Goal: Browse casually: Explore the website without a specific task or goal

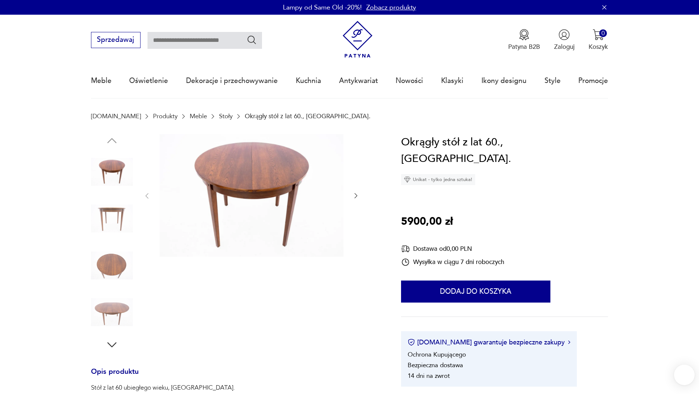
click at [106, 224] on img at bounding box center [112, 219] width 42 height 42
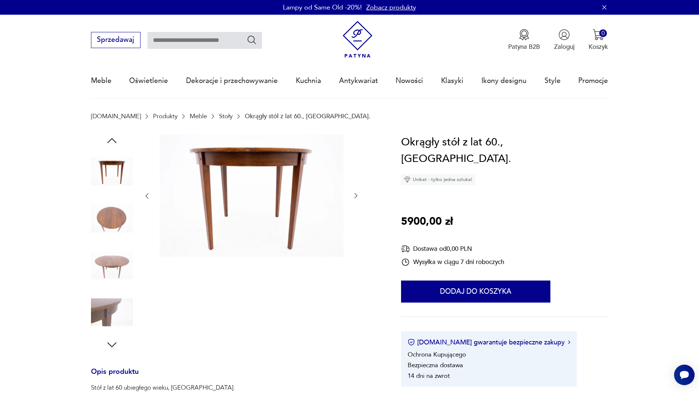
click at [110, 227] on img at bounding box center [112, 219] width 42 height 42
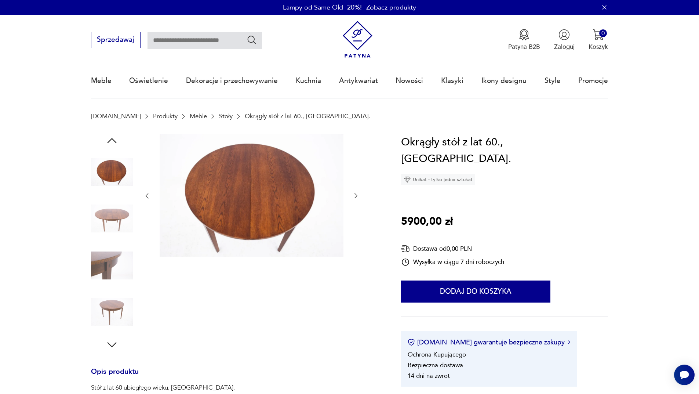
click at [113, 220] on img at bounding box center [112, 219] width 42 height 42
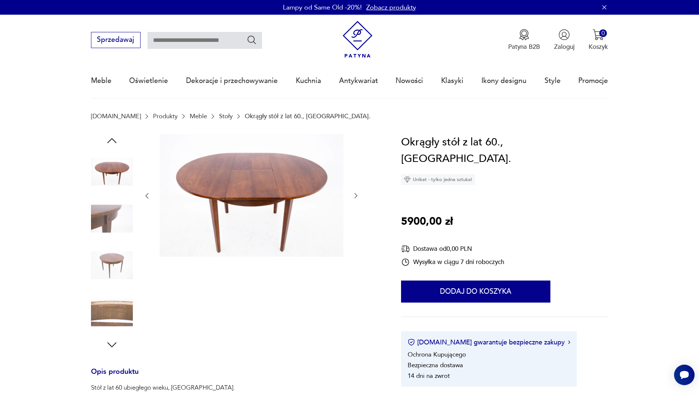
click at [115, 232] on img at bounding box center [112, 219] width 42 height 42
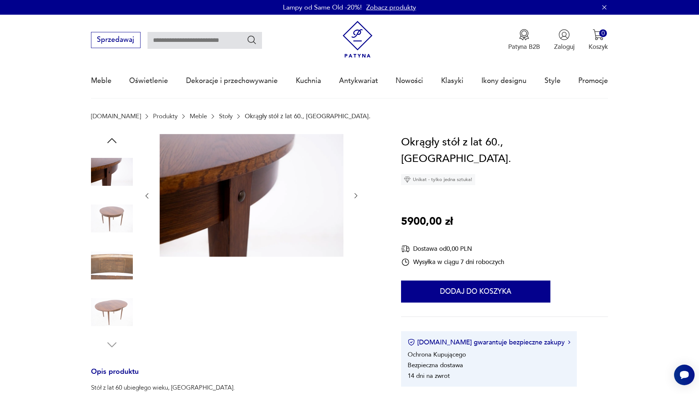
click at [117, 219] on img at bounding box center [112, 219] width 42 height 42
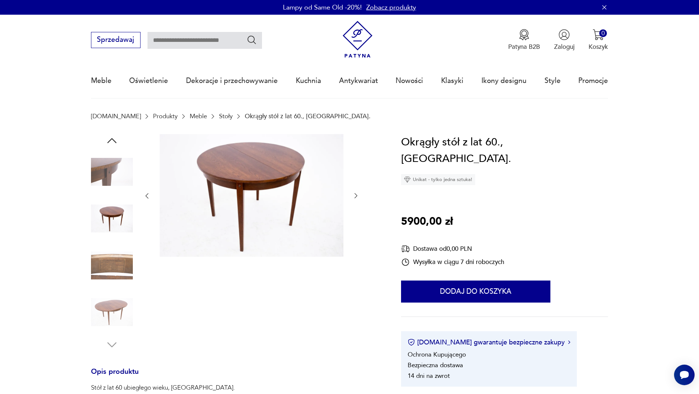
click at [113, 210] on img at bounding box center [112, 219] width 42 height 42
click at [121, 262] on img at bounding box center [112, 266] width 42 height 42
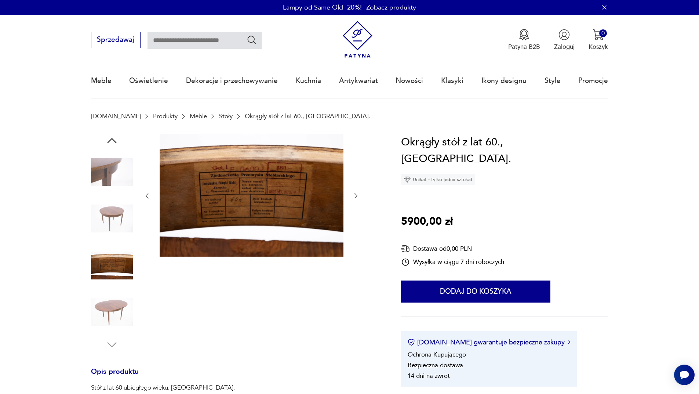
click at [114, 303] on img at bounding box center [112, 312] width 42 height 42
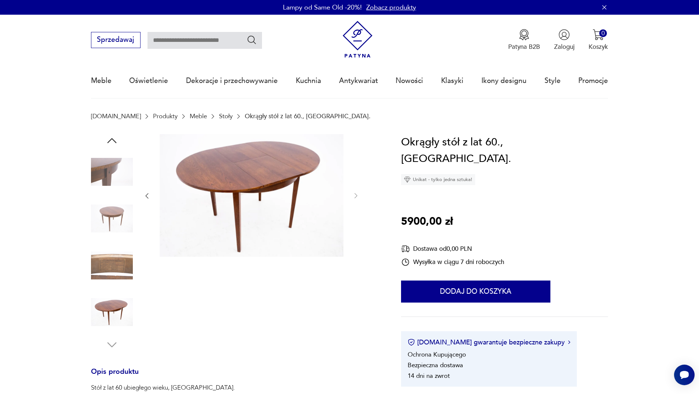
click at [122, 262] on img at bounding box center [112, 266] width 42 height 42
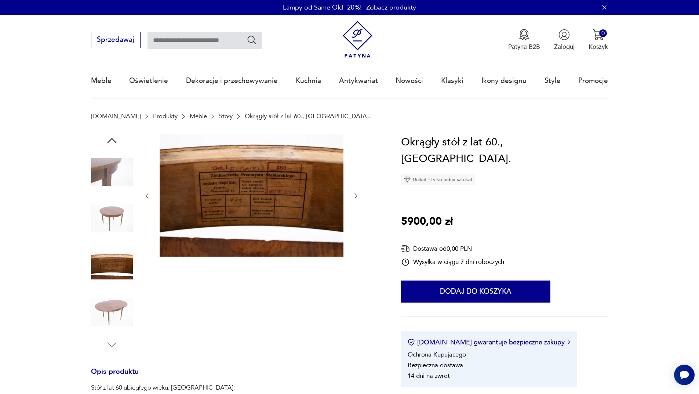
click at [123, 224] on img at bounding box center [112, 219] width 42 height 42
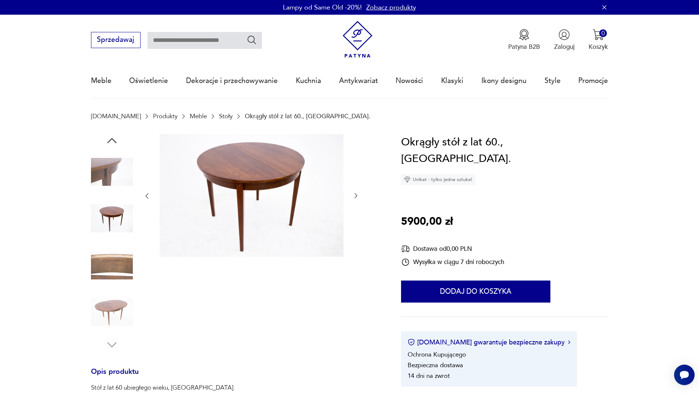
click at [116, 268] on img at bounding box center [112, 266] width 42 height 42
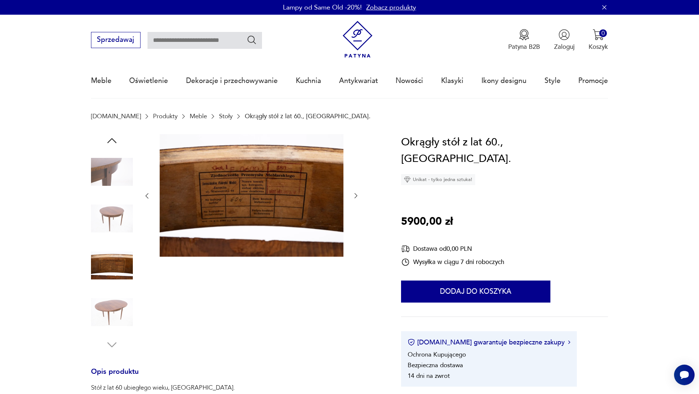
click at [118, 308] on img at bounding box center [112, 312] width 42 height 42
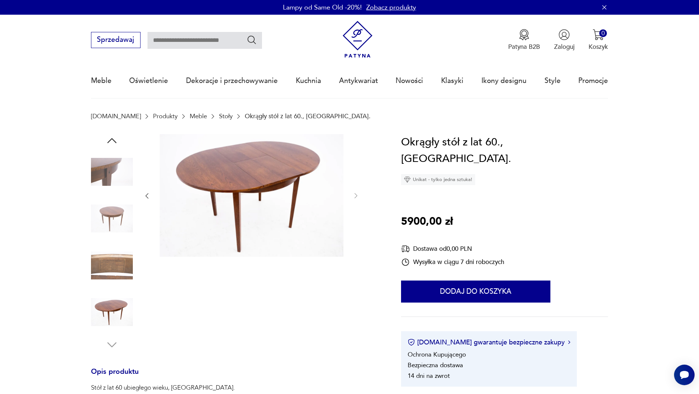
click at [103, 177] on img at bounding box center [112, 172] width 42 height 42
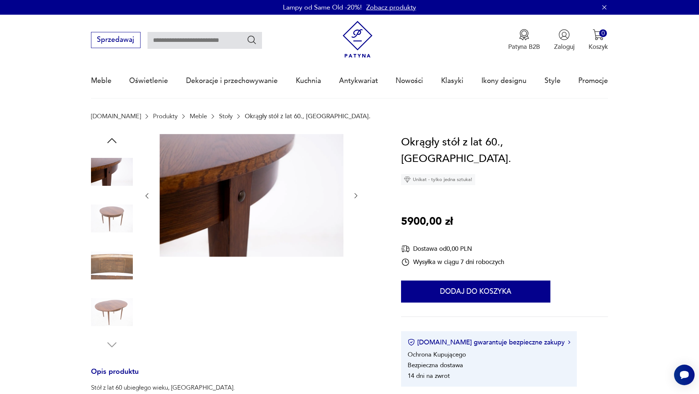
click at [115, 139] on icon "button" at bounding box center [111, 140] width 13 height 13
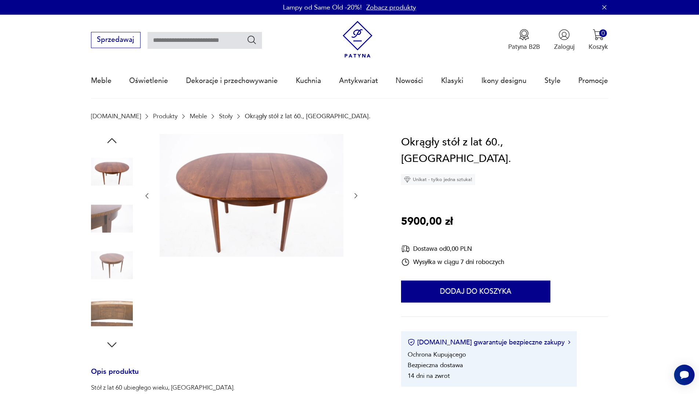
click at [115, 139] on icon "button" at bounding box center [111, 140] width 13 height 13
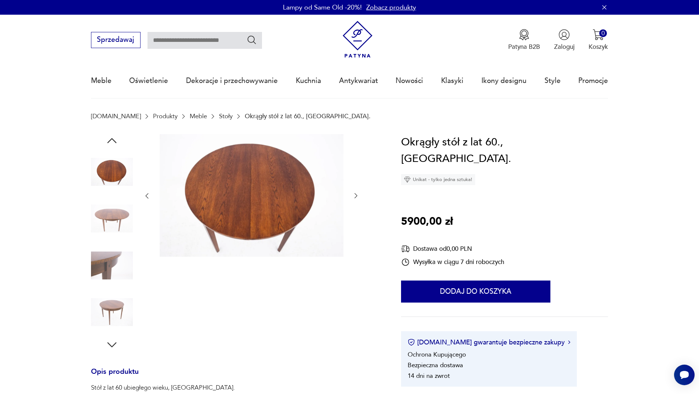
click at [115, 139] on icon "button" at bounding box center [111, 140] width 13 height 13
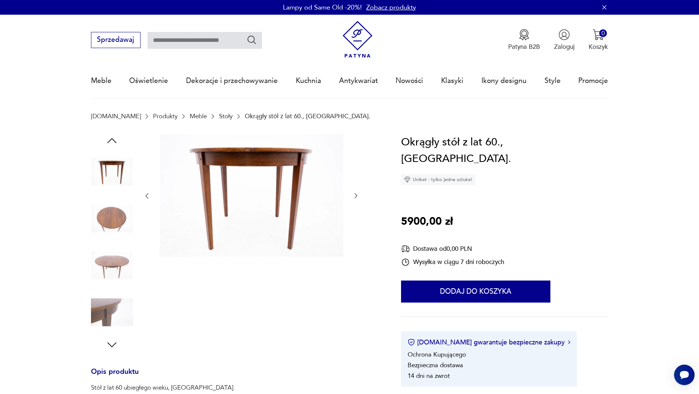
click at [115, 139] on icon "button" at bounding box center [111, 140] width 13 height 13
